Goal: Find specific page/section: Find specific page/section

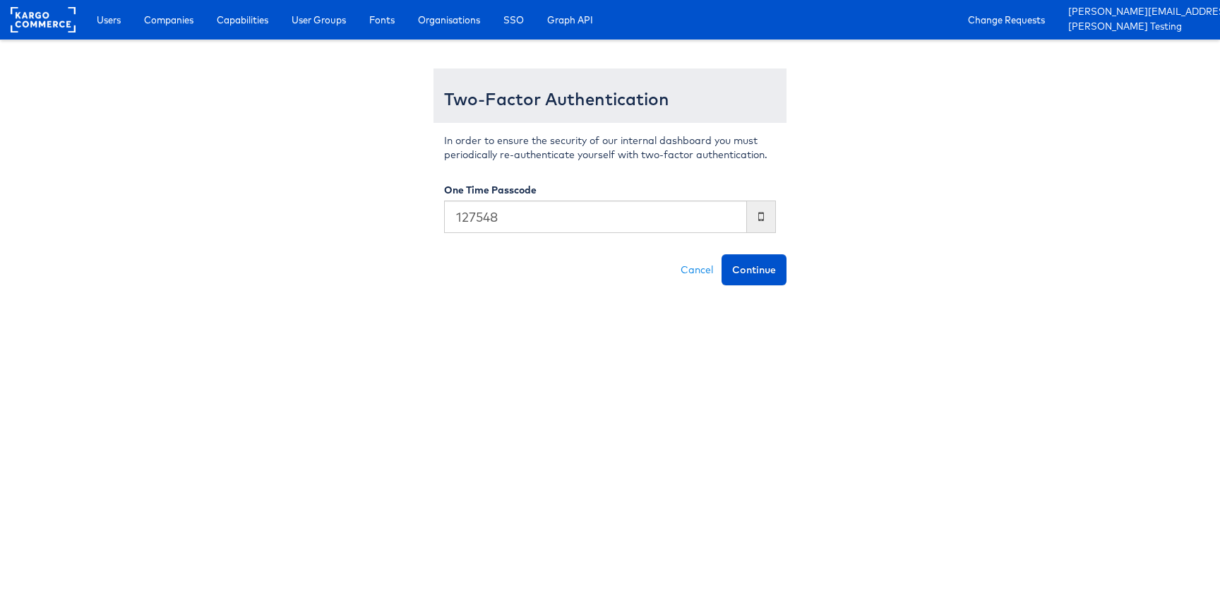
type input "127548"
click at [722, 254] on button "Continue" at bounding box center [754, 269] width 65 height 31
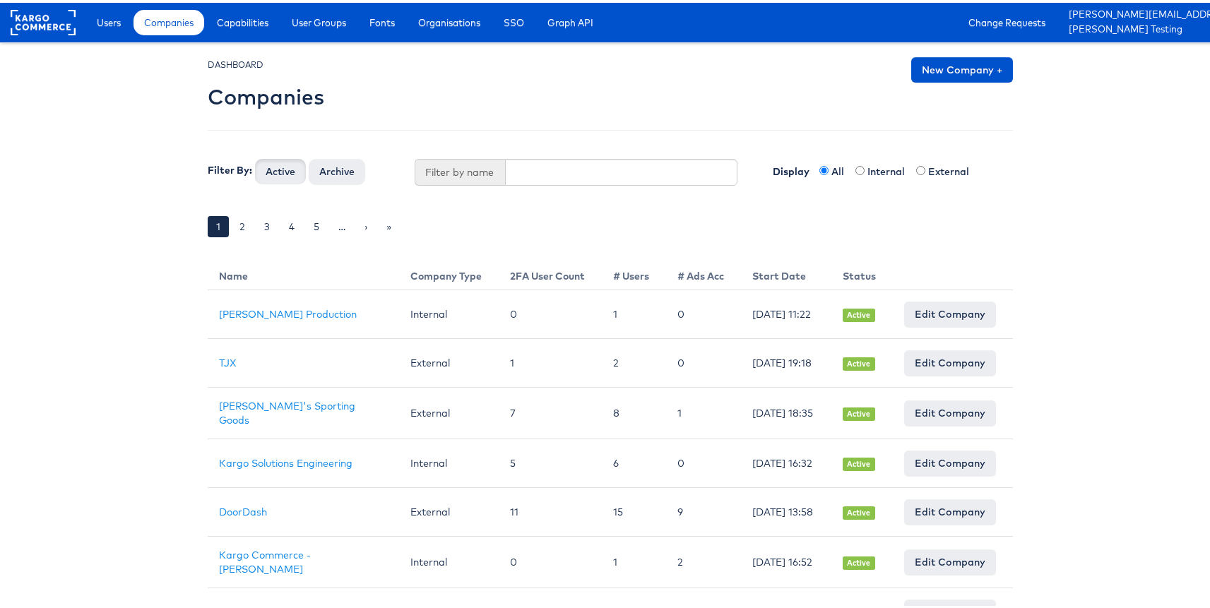
click at [640, 185] on div "DASHBOARD Companies New Company + Filter By: Active Archive Filter by name Disp…" at bounding box center [610, 154] width 805 height 201
click at [644, 169] on input "text" at bounding box center [621, 169] width 233 height 27
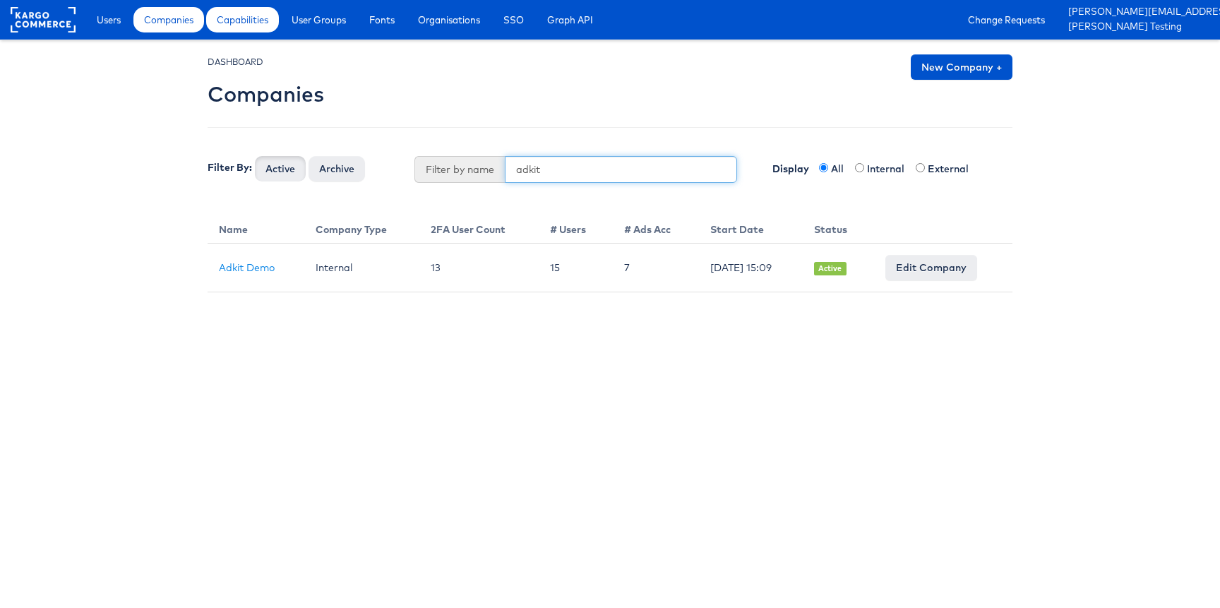
type input "adkit"
click at [246, 23] on span "Capabilities" at bounding box center [243, 20] width 52 height 14
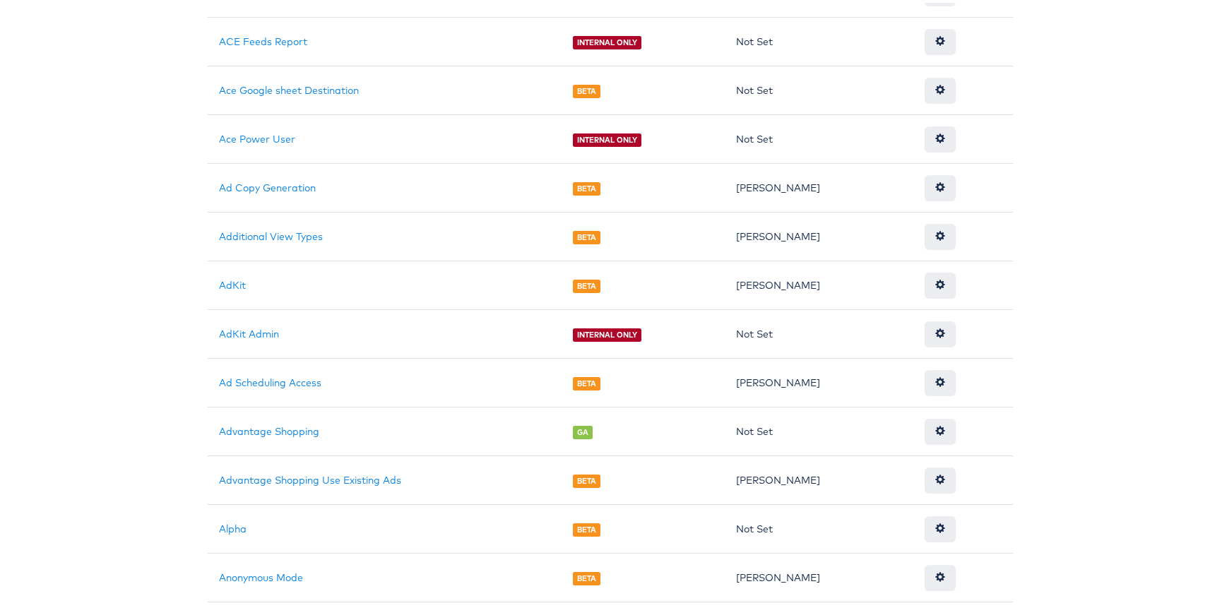
scroll to position [598, 0]
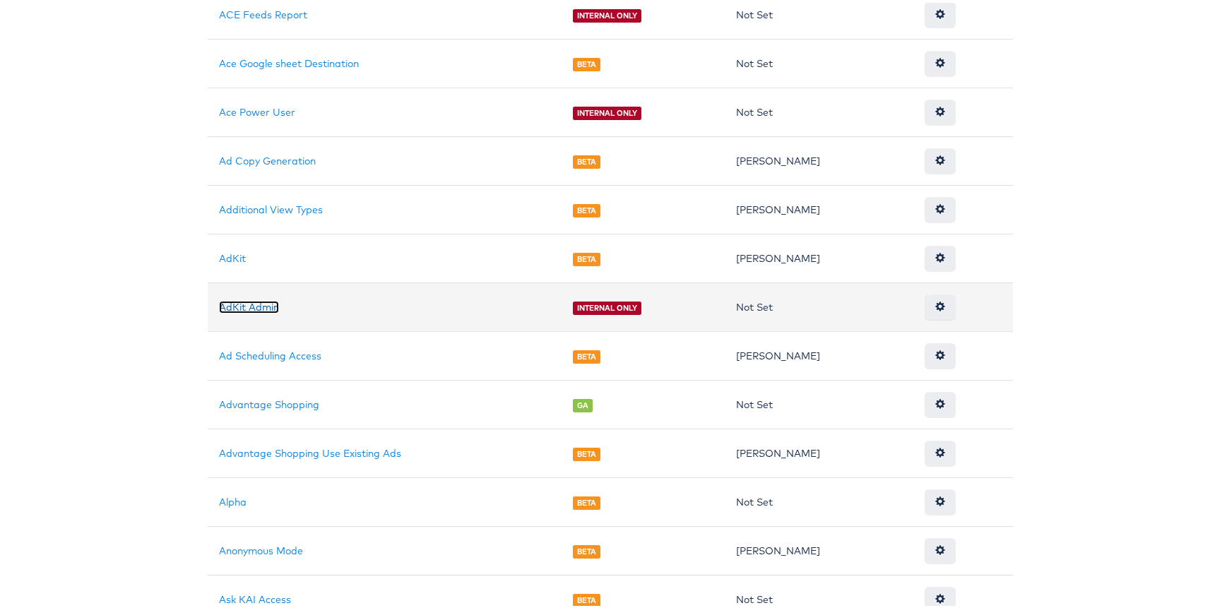
click at [229, 305] on link "AdKit Admin" at bounding box center [249, 304] width 60 height 13
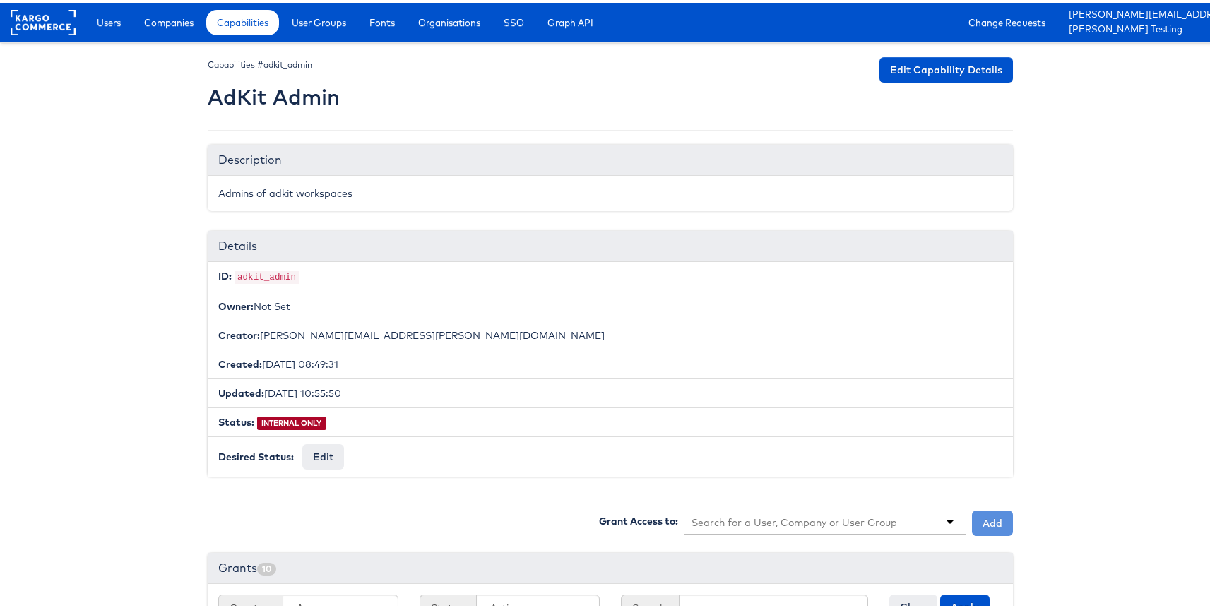
click at [272, 270] on code "adkit_admin" at bounding box center [266, 274] width 64 height 13
copy code "adkit_admin"
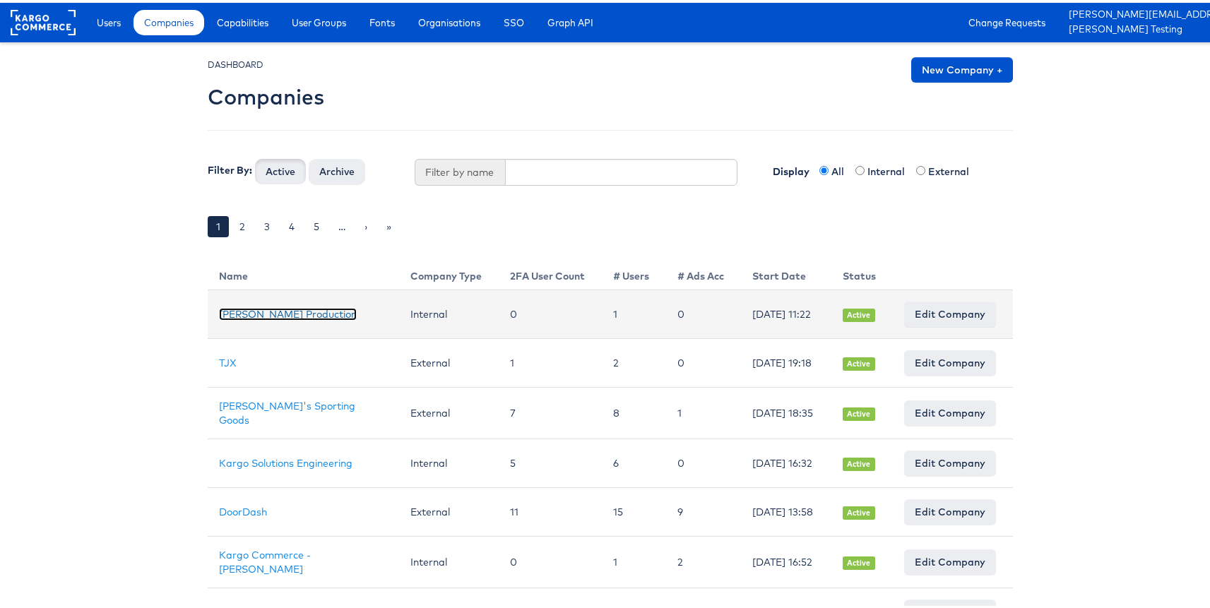
click at [243, 318] on link "[PERSON_NAME] Production" at bounding box center [288, 311] width 138 height 13
